Goal: Task Accomplishment & Management: Manage account settings

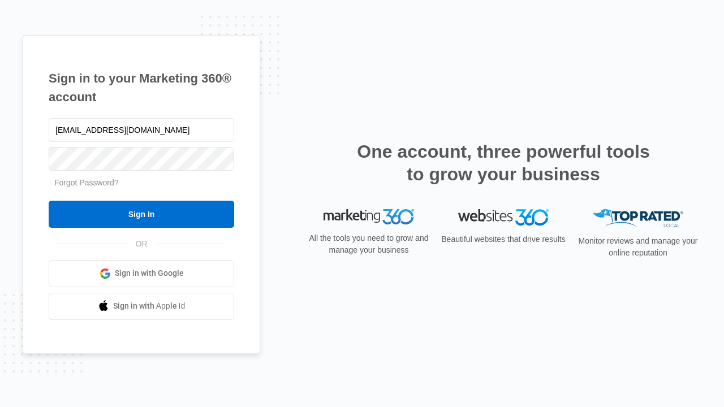
type input "dankie614@gmail.com"
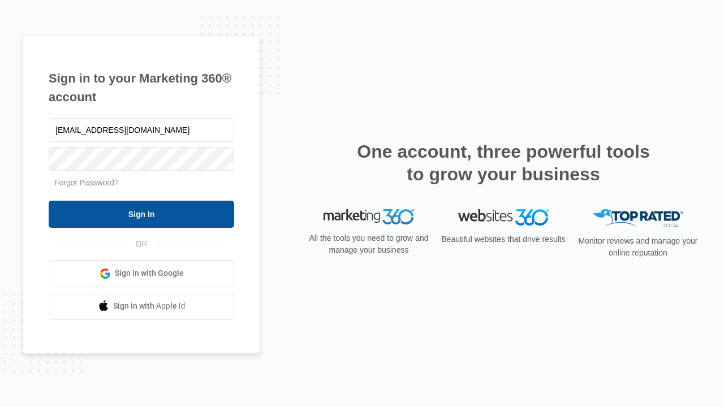
click at [141, 214] on input "Sign In" at bounding box center [142, 214] width 186 height 27
